Goal: Navigation & Orientation: Find specific page/section

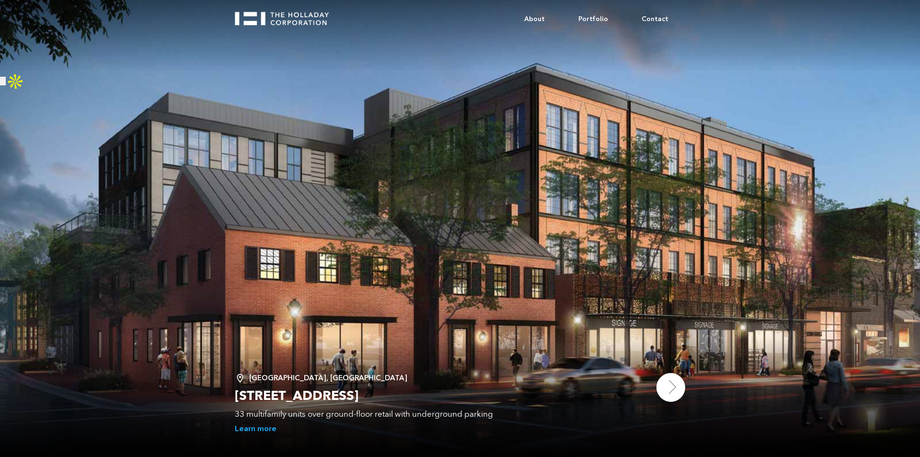
click at [661, 383] on img at bounding box center [671, 387] width 29 height 29
click at [535, 12] on link "About" at bounding box center [535, 19] width 54 height 29
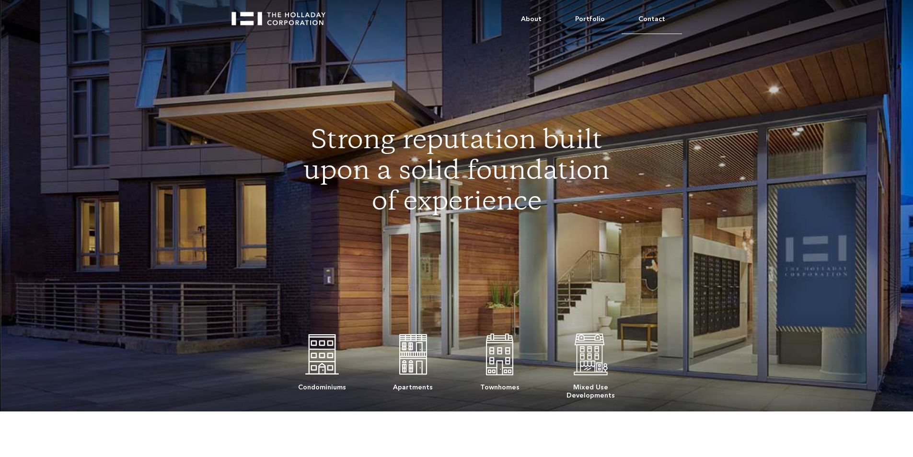
click at [654, 18] on link "Contact" at bounding box center [652, 19] width 60 height 29
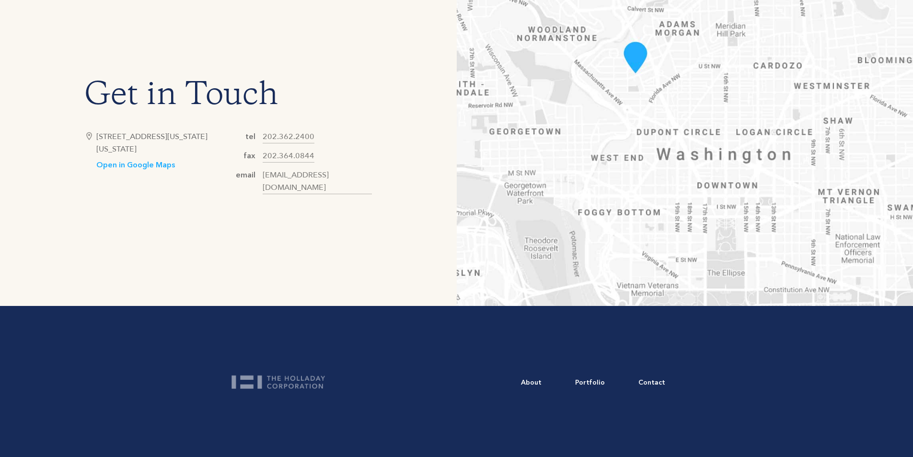
scroll to position [497, 0]
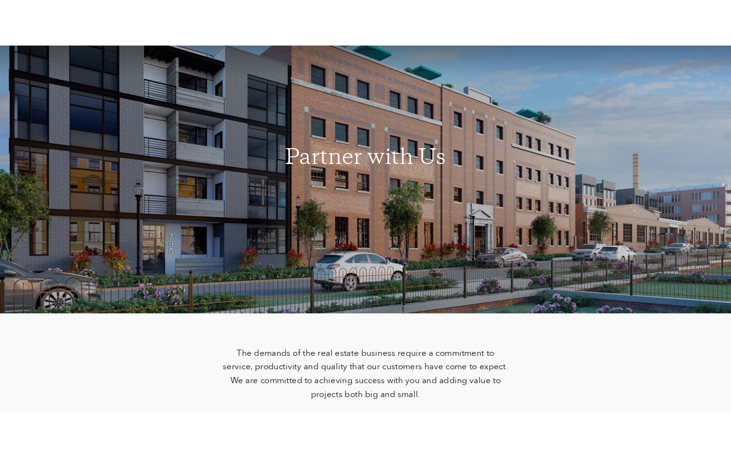
scroll to position [48, 0]
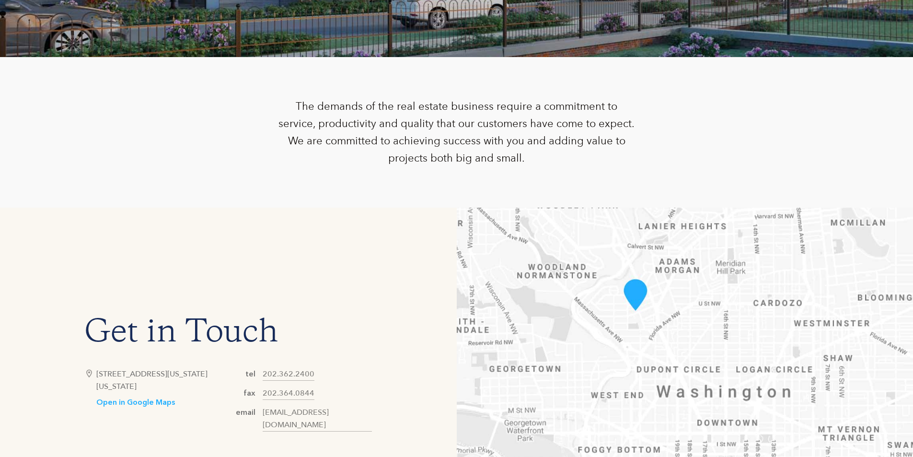
scroll to position [383, 0]
